Goal: Information Seeking & Learning: Learn about a topic

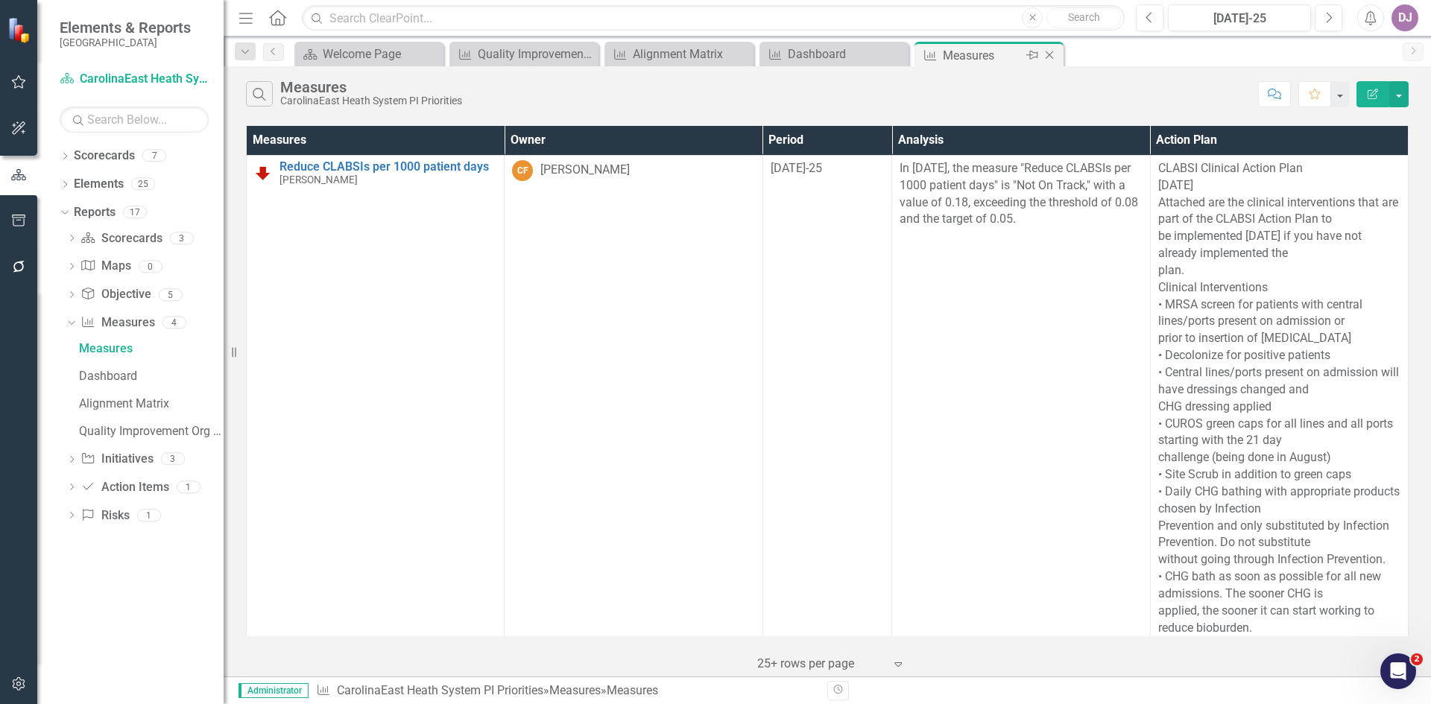
click at [955, 52] on div "Measures" at bounding box center [983, 55] width 80 height 19
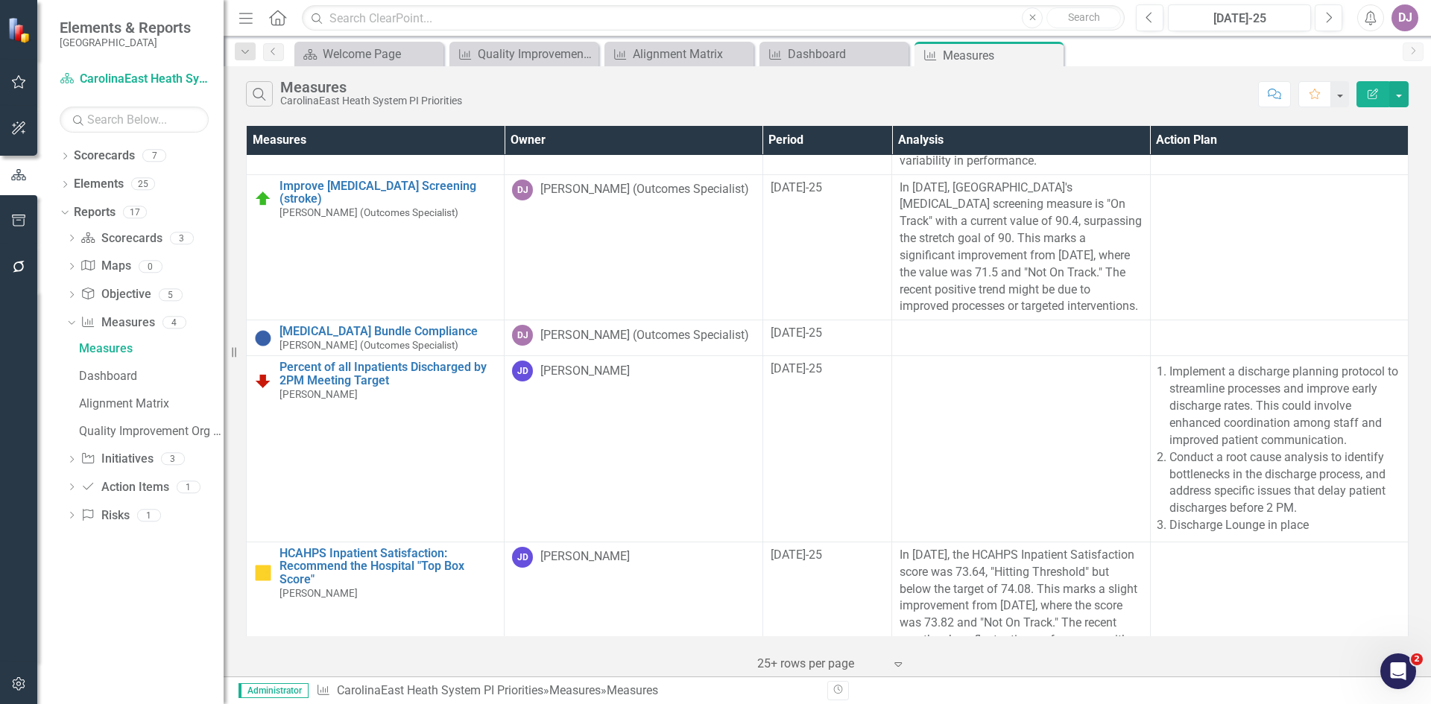
scroll to position [1450, 0]
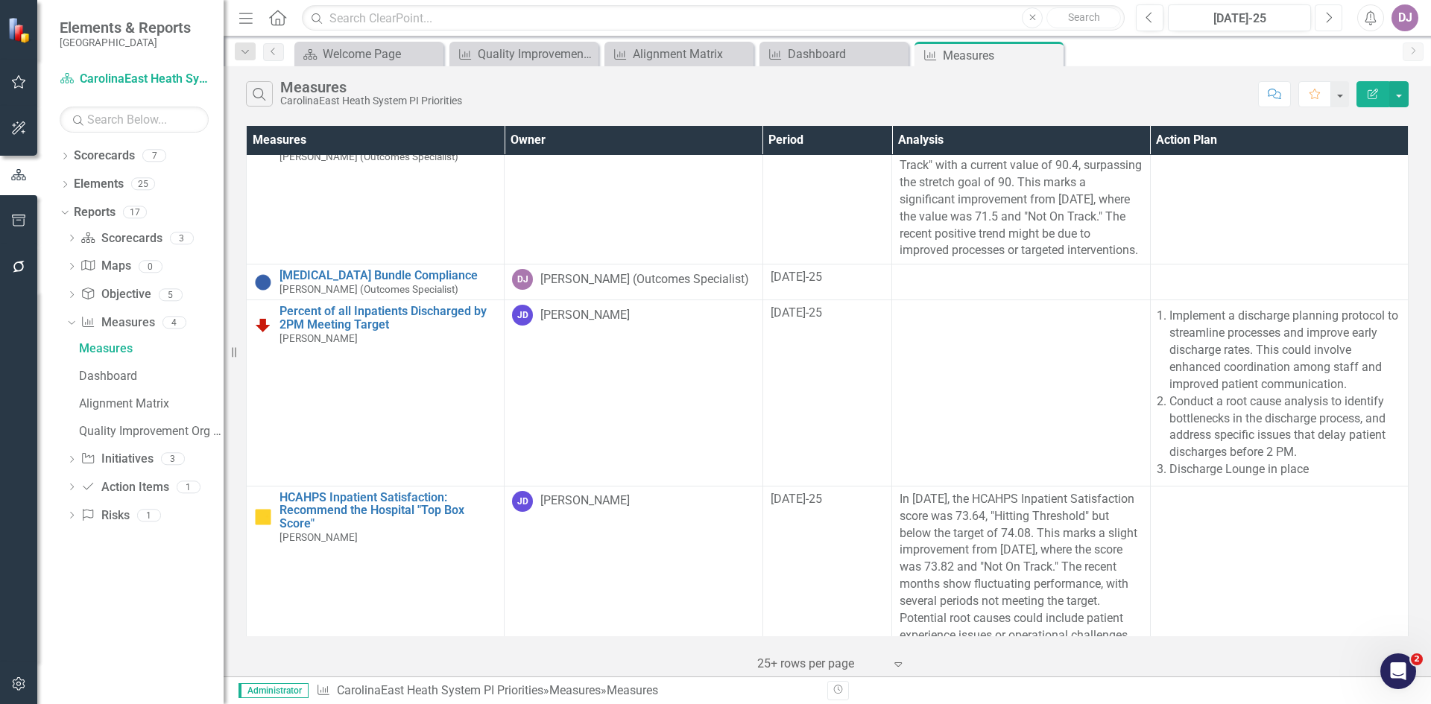
click at [1322, 20] on button "Next" at bounding box center [1329, 17] width 28 height 27
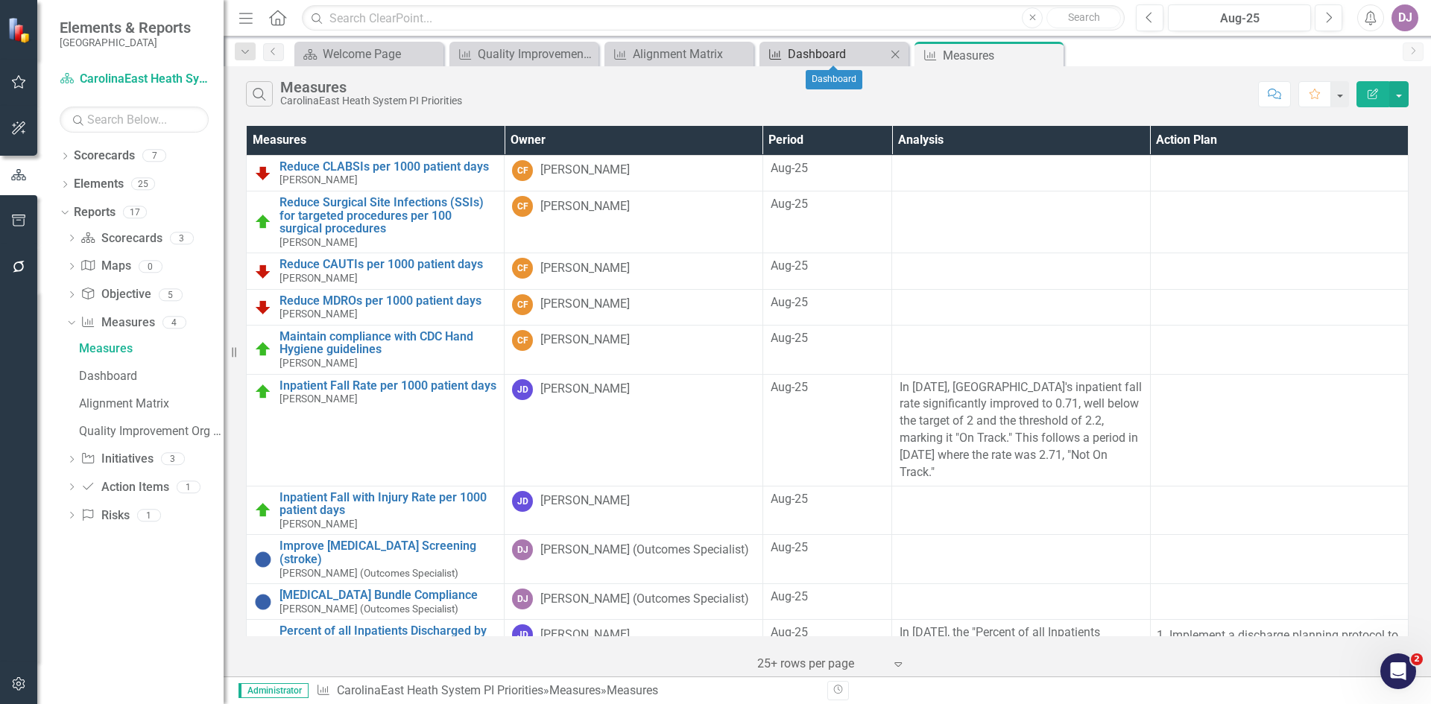
click at [821, 57] on div "Dashboard" at bounding box center [837, 54] width 98 height 19
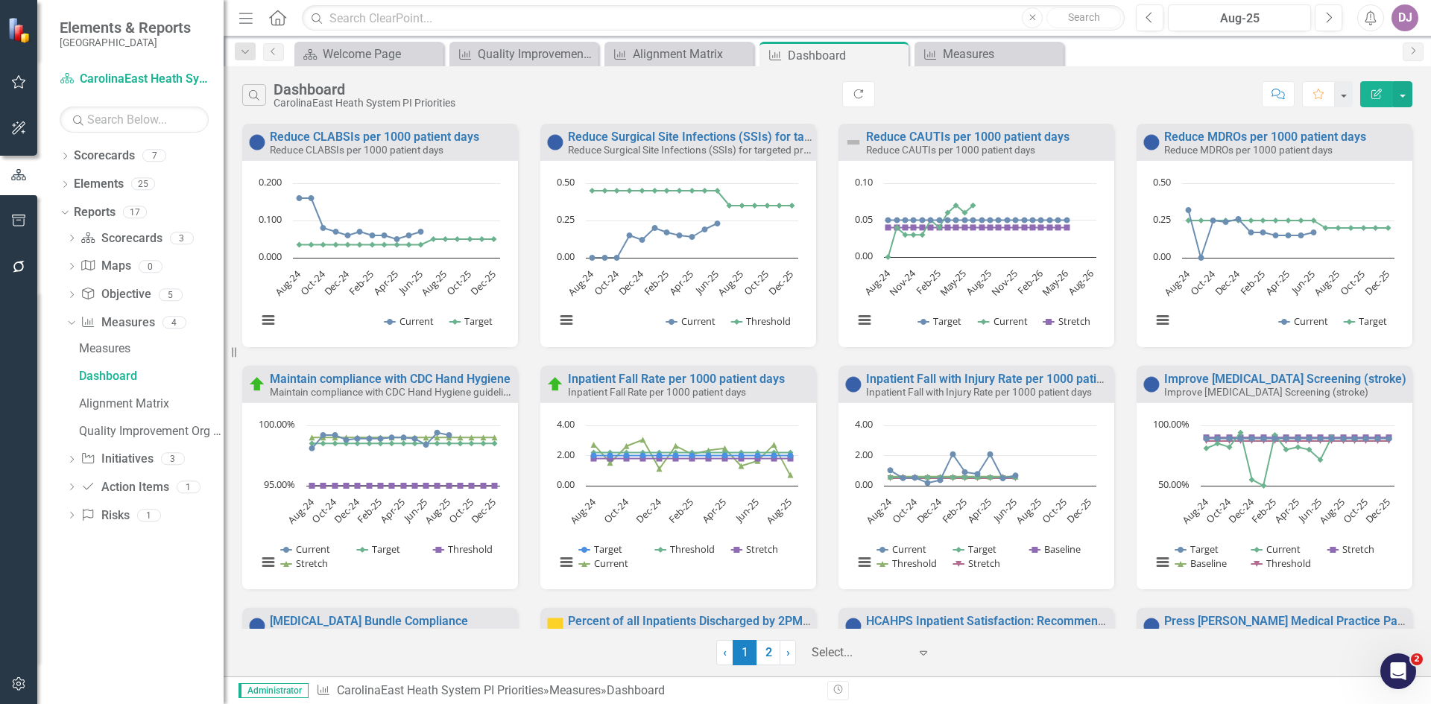
click at [812, 55] on div "Dashboard" at bounding box center [846, 55] width 117 height 19
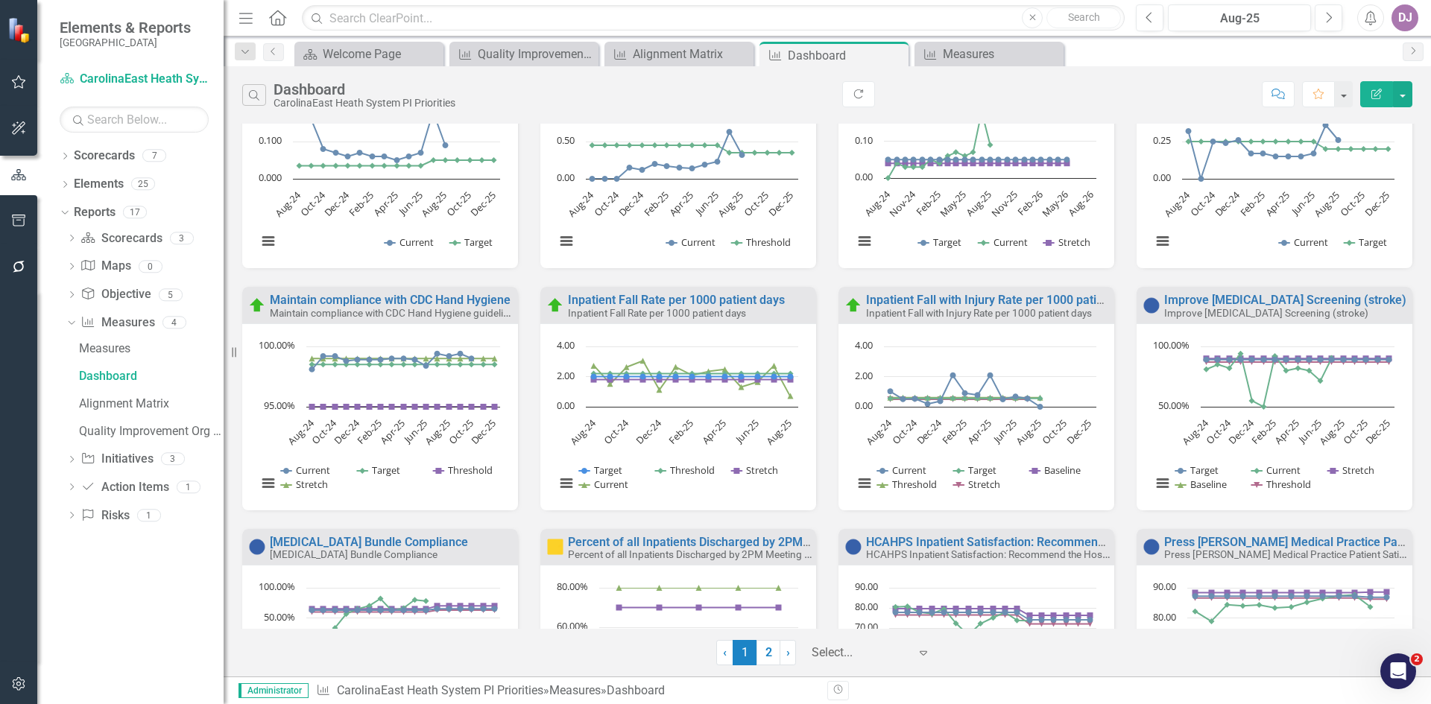
scroll to position [72, 0]
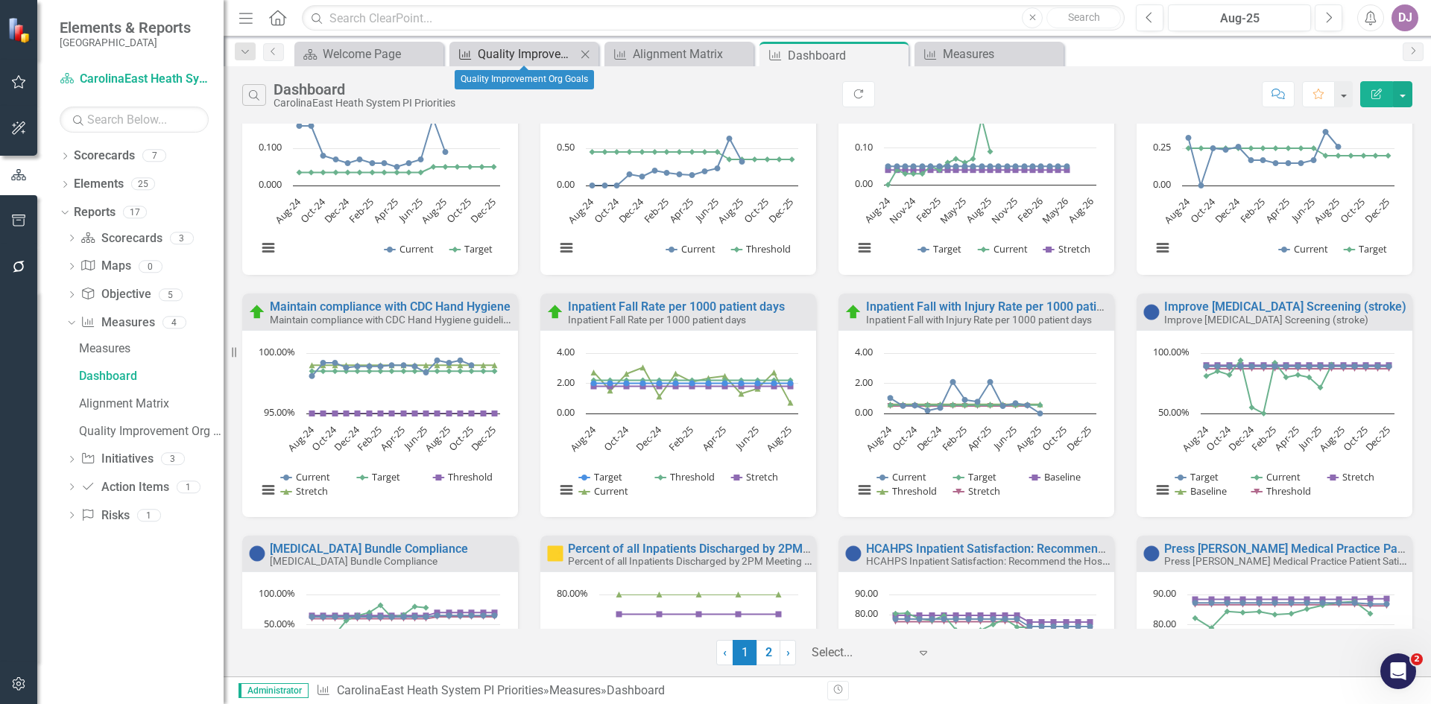
click at [532, 56] on div "Quality Improvement Org Goals" at bounding box center [527, 54] width 98 height 19
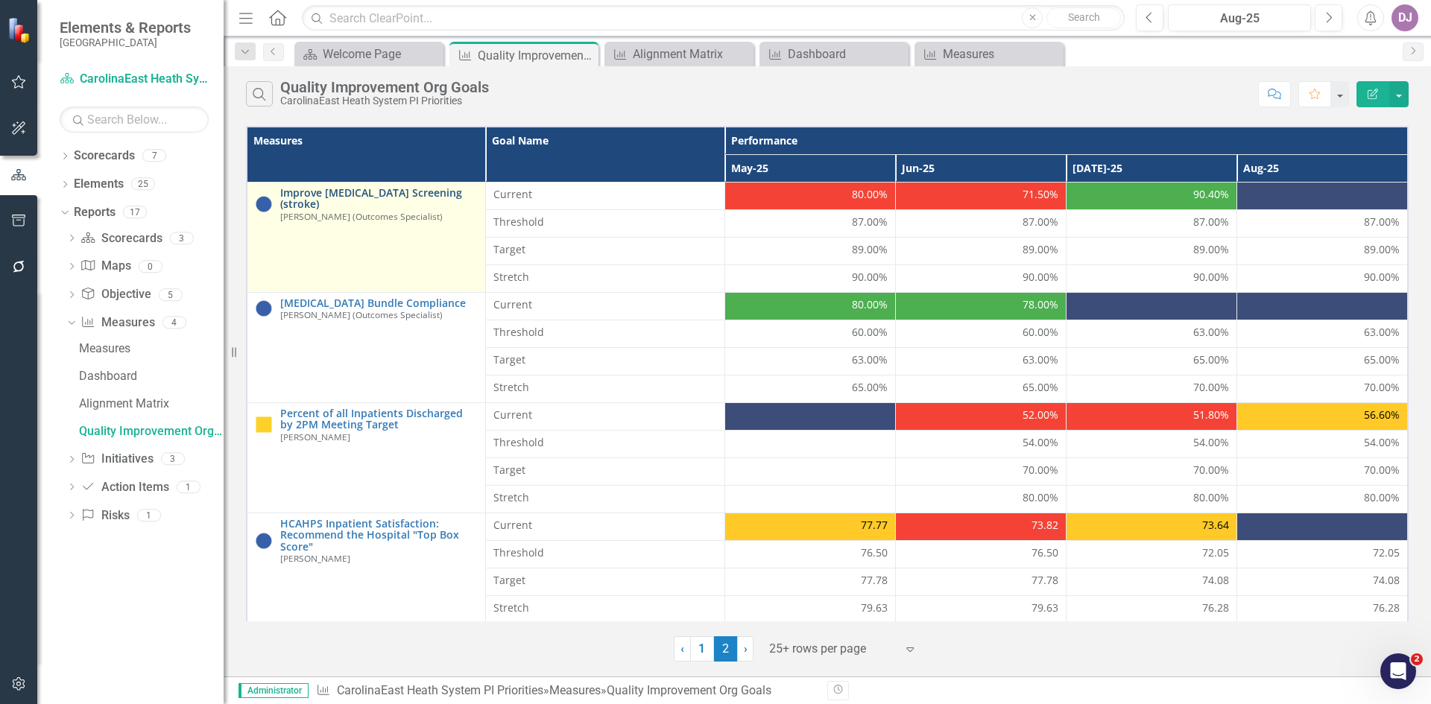
click at [352, 197] on link "Improve [MEDICAL_DATA] Screening (stroke)" at bounding box center [379, 198] width 198 height 23
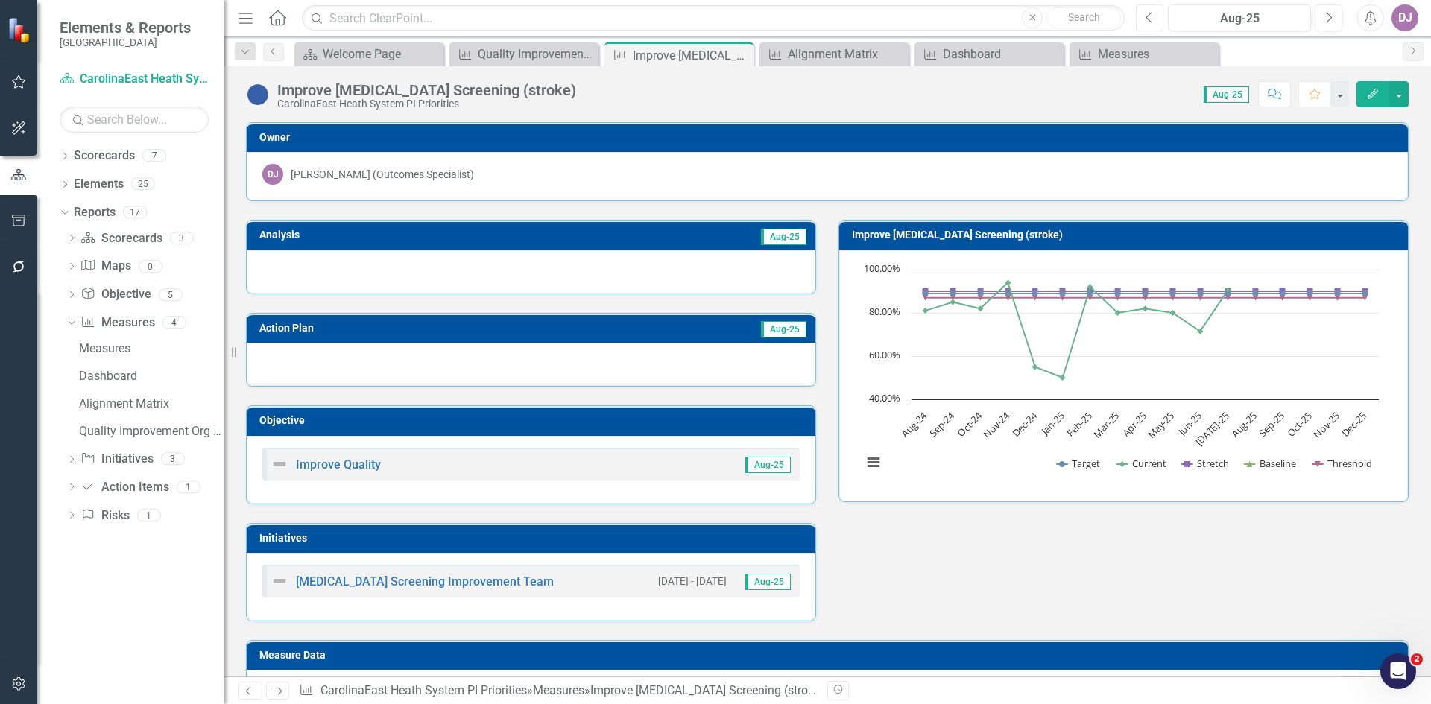
click at [1152, 21] on icon "Previous" at bounding box center [1150, 17] width 8 height 13
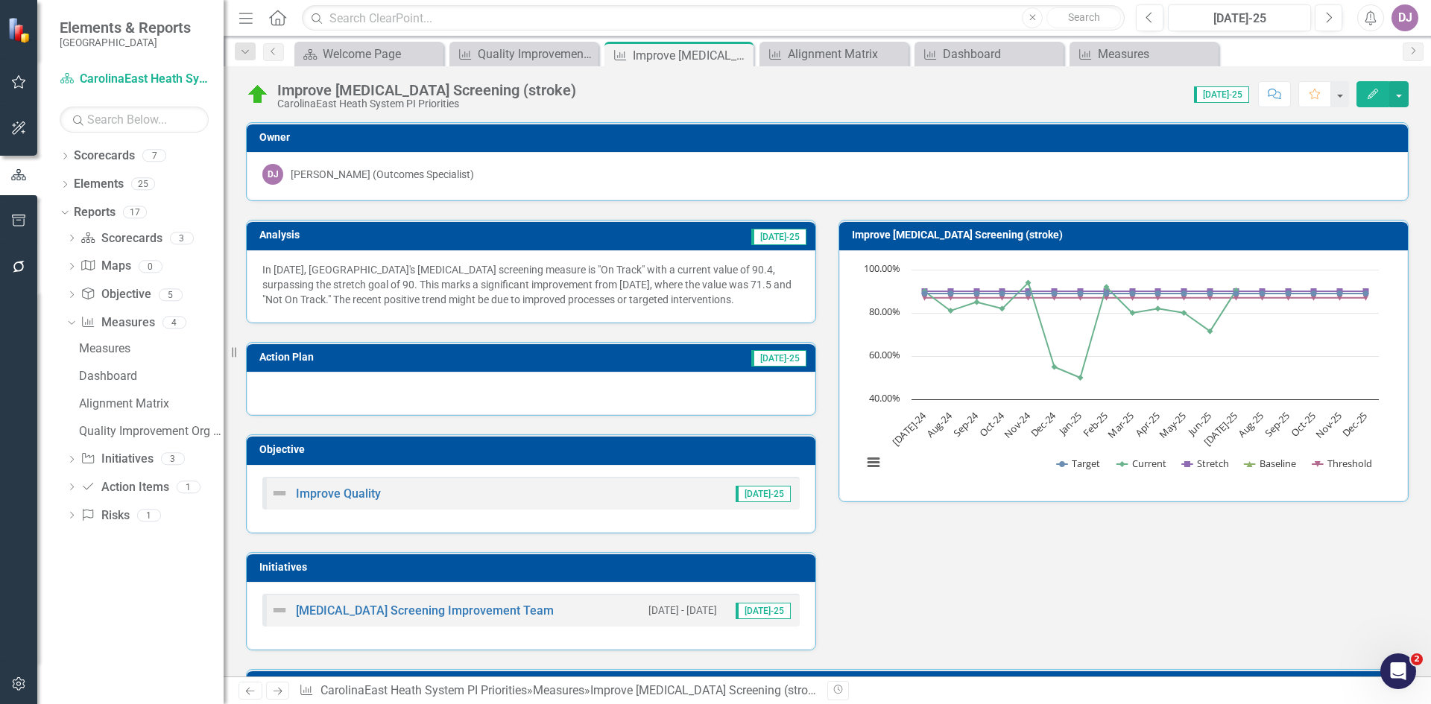
click at [729, 239] on td "[DATE]-25" at bounding box center [648, 237] width 321 height 22
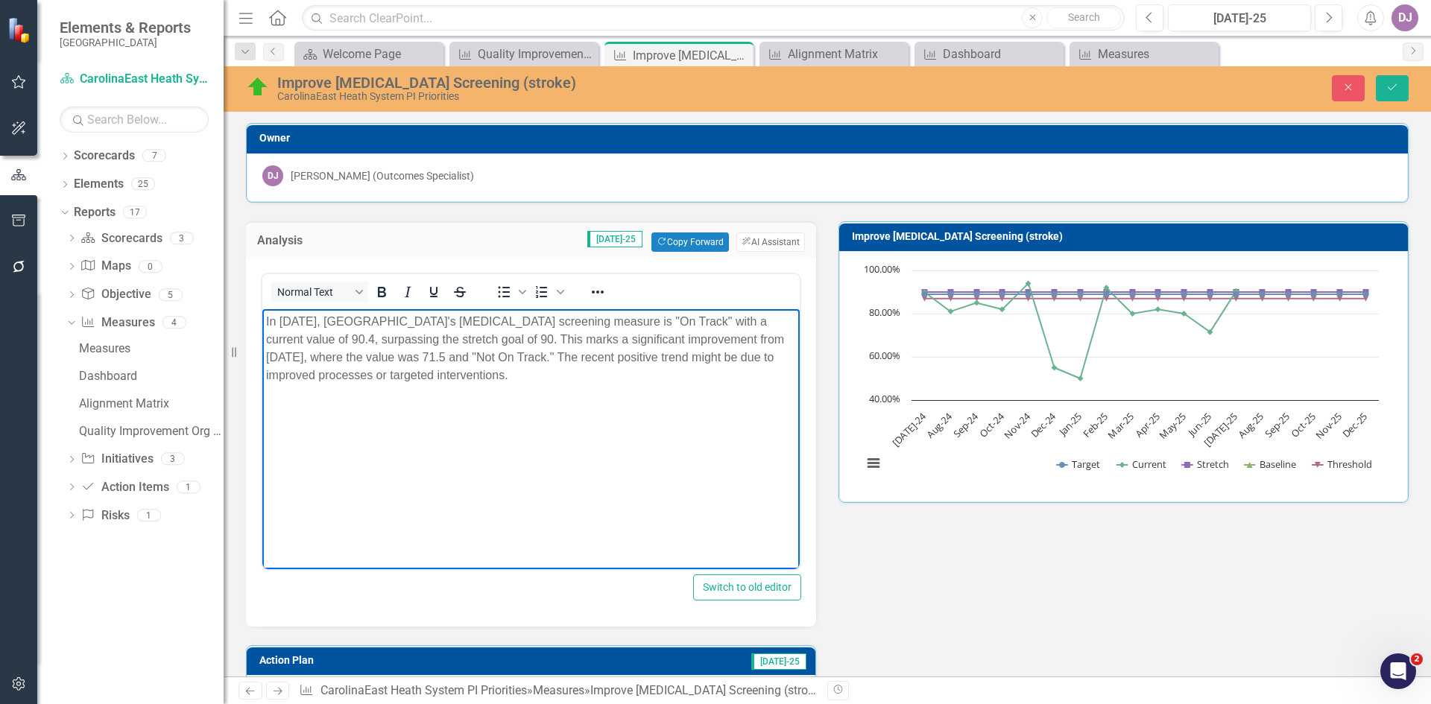
drag, startPoint x: 528, startPoint y: 378, endPoint x: 496, endPoint y: 611, distance: 234.8
click at [262, 309] on html "In [DATE], [GEOGRAPHIC_DATA]'s [MEDICAL_DATA] screening measure is "On Track" w…" at bounding box center [530, 421] width 537 height 224
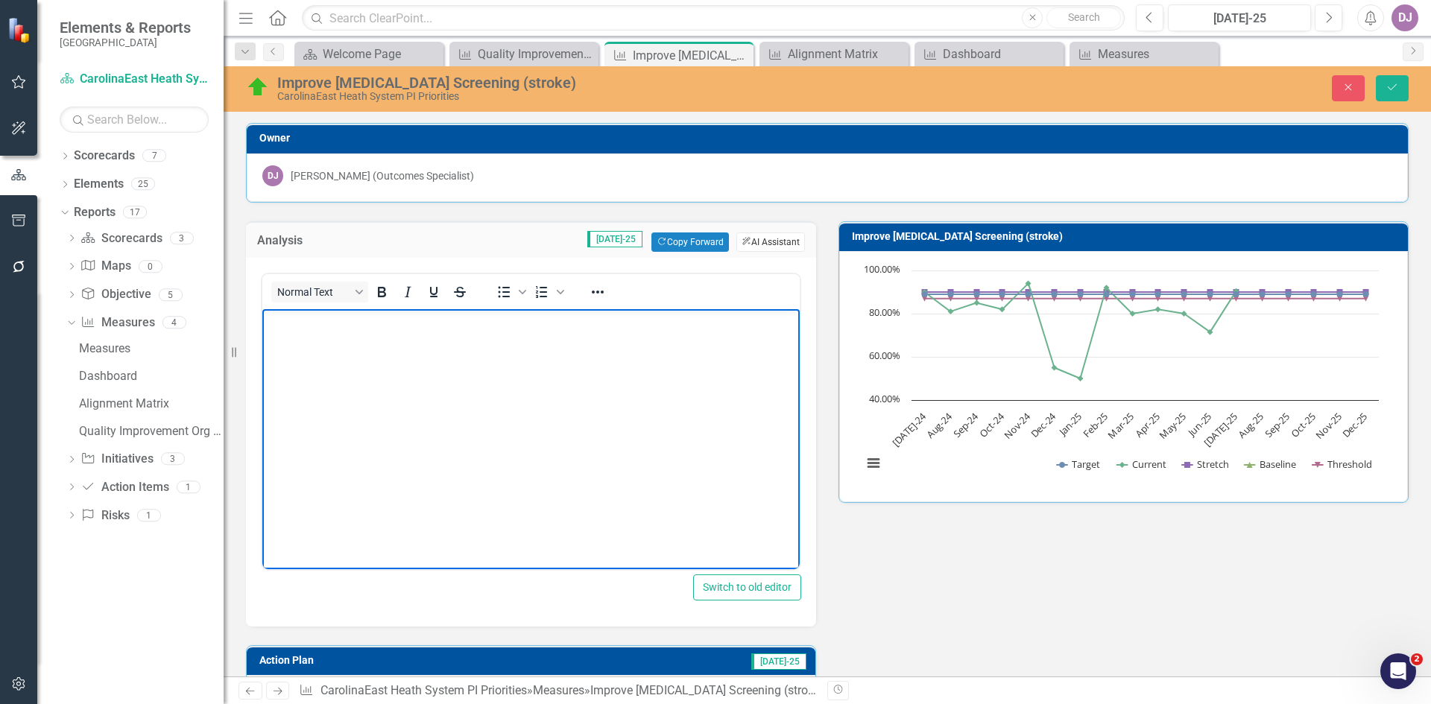
click at [769, 245] on button "ClearPoint AI AI Assistant" at bounding box center [771, 242] width 69 height 19
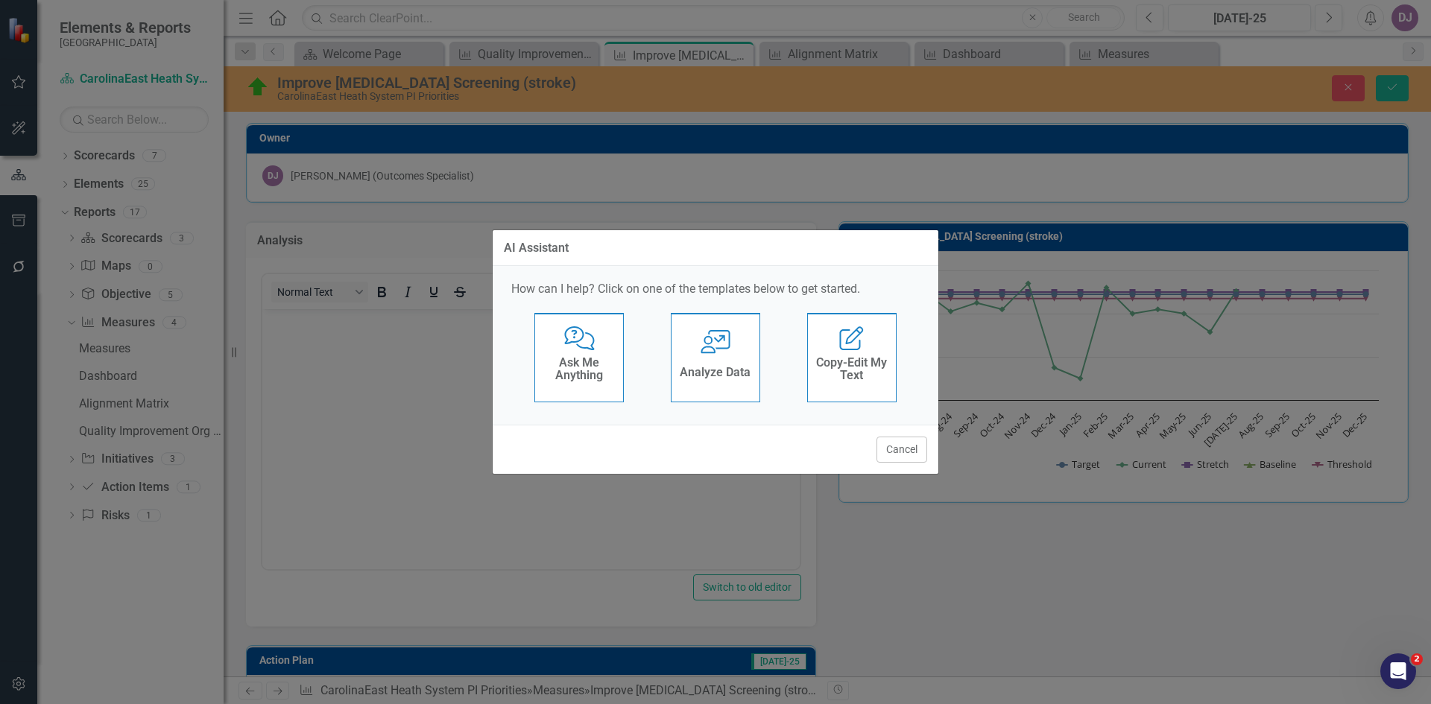
click at [710, 365] on div "Analyze Data" at bounding box center [715, 374] width 71 height 25
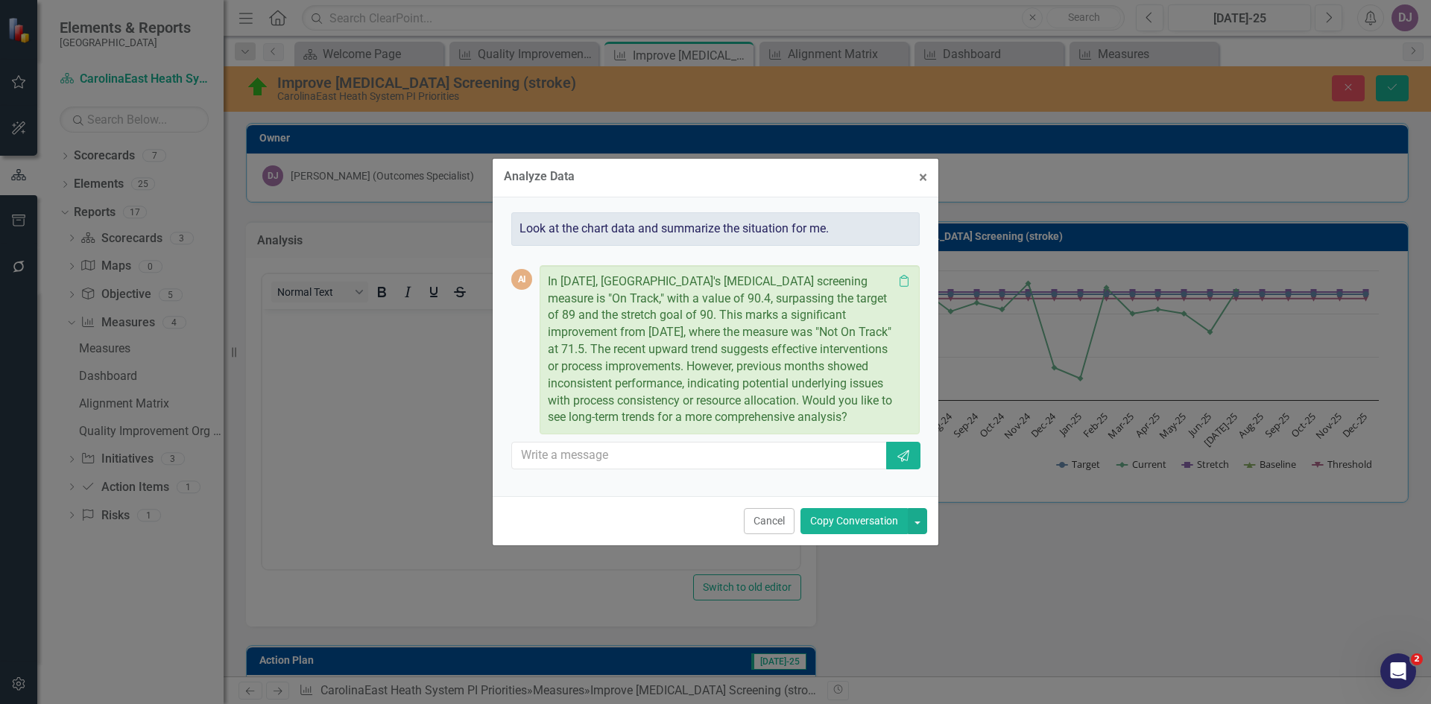
click at [852, 526] on button "Copy Conversation" at bounding box center [854, 521] width 107 height 26
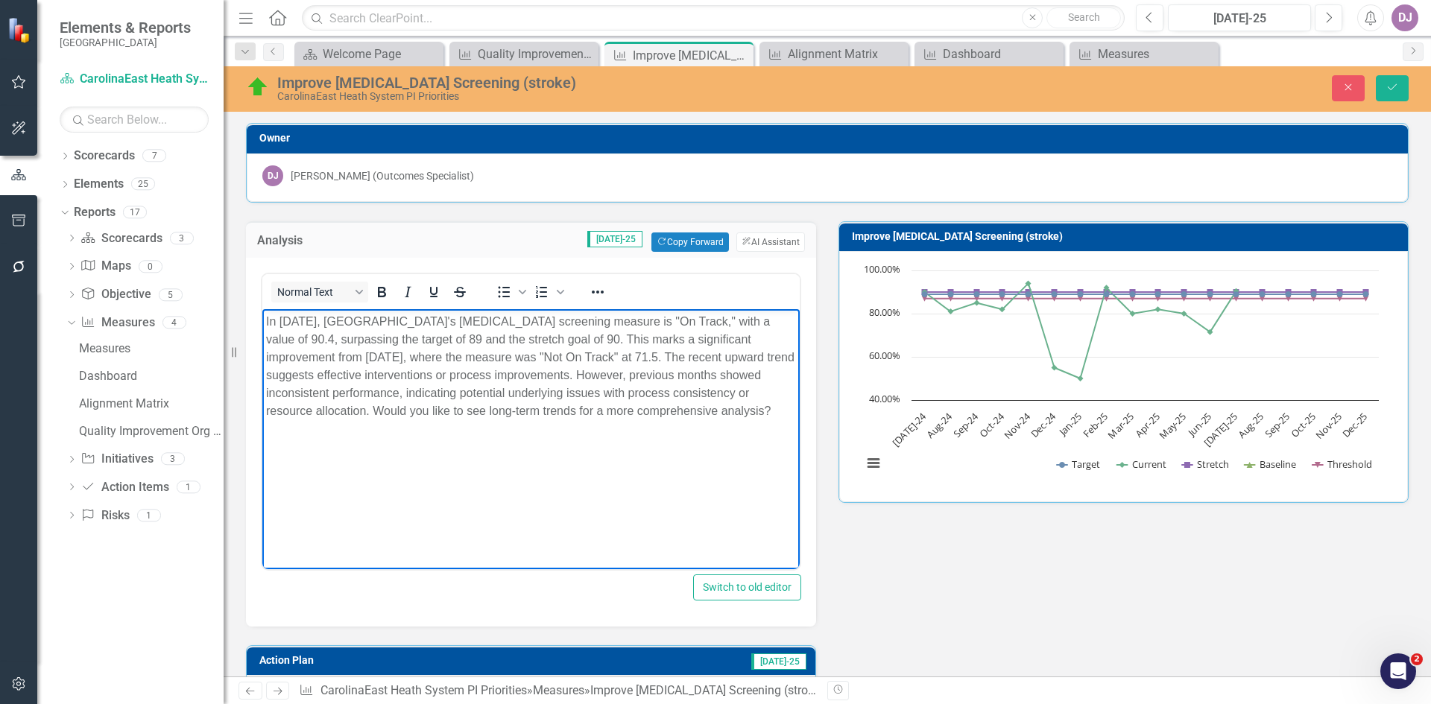
drag, startPoint x: 418, startPoint y: 419, endPoint x: 791, endPoint y: 406, distance: 373.0
click at [791, 406] on body "In [DATE], [GEOGRAPHIC_DATA]'s [MEDICAL_DATA] screening measure is "On Track," …" at bounding box center [530, 421] width 537 height 224
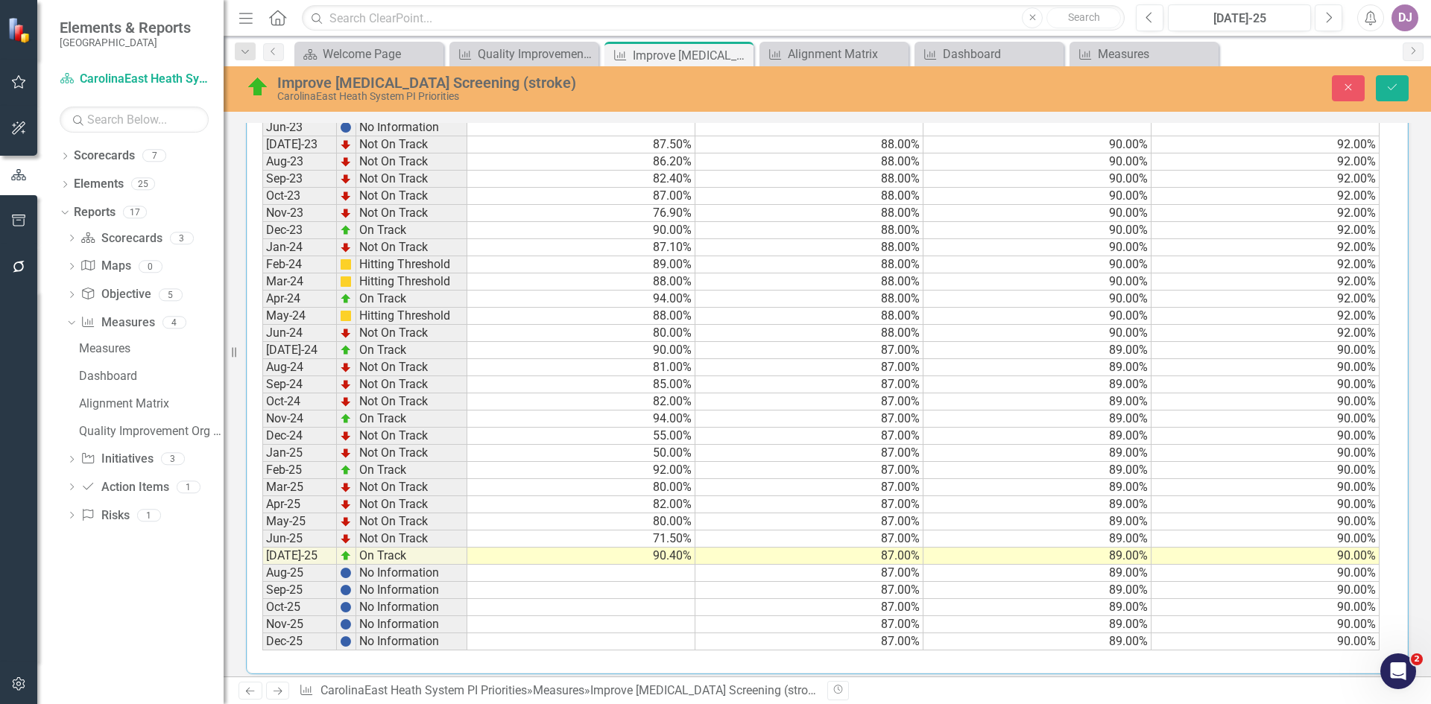
scroll to position [1012, 0]
